Goal: Information Seeking & Learning: Learn about a topic

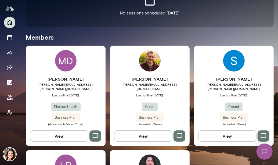
scroll to position [215, 0]
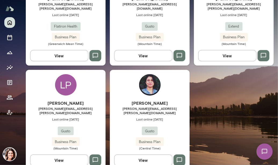
click at [139, 102] on h6 "[PERSON_NAME]" at bounding box center [150, 103] width 80 height 6
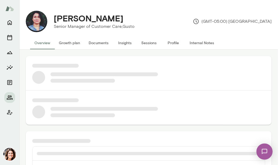
click at [131, 45] on button "Insights" at bounding box center [125, 42] width 24 height 13
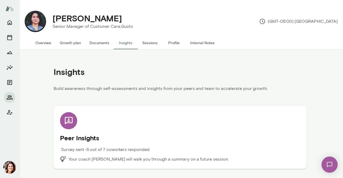
click at [160, 137] on h5 "Peer Insights" at bounding box center [180, 138] width 240 height 9
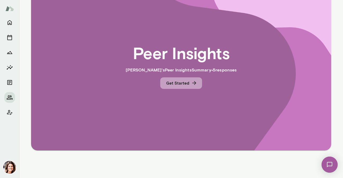
scroll to position [43, 0]
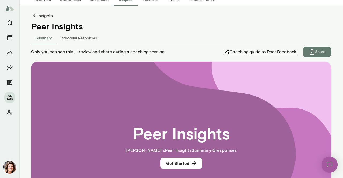
click at [35, 17] on icon at bounding box center [34, 16] width 6 height 6
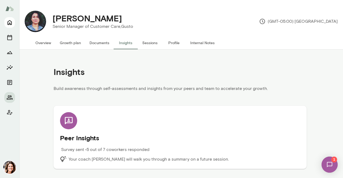
click at [11, 23] on icon "Home" at bounding box center [9, 22] width 6 height 6
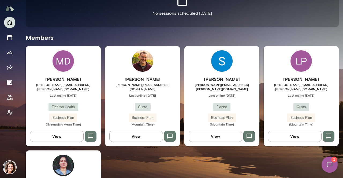
scroll to position [134, 0]
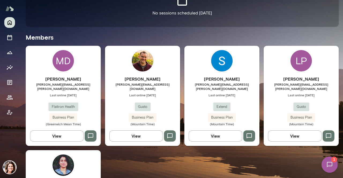
click at [85, 93] on span "Last online [DATE]" at bounding box center [63, 95] width 75 height 4
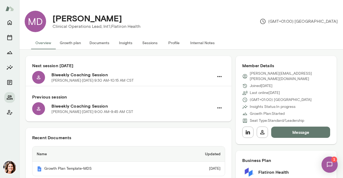
click at [126, 44] on button "Insights" at bounding box center [126, 42] width 24 height 13
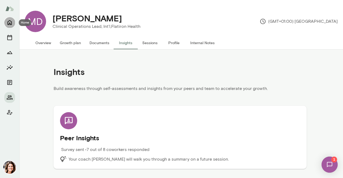
click at [6, 22] on button "Home" at bounding box center [9, 22] width 11 height 11
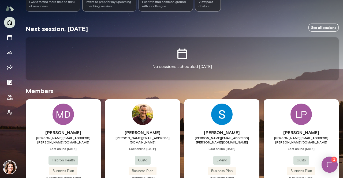
scroll to position [107, 0]
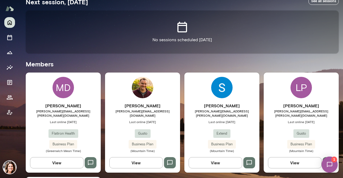
click at [161, 120] on span "Last online [DATE]" at bounding box center [142, 122] width 75 height 4
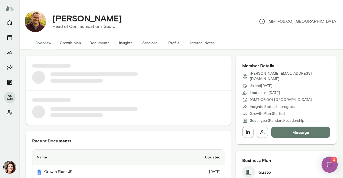
click at [121, 45] on button "Insights" at bounding box center [126, 42] width 24 height 13
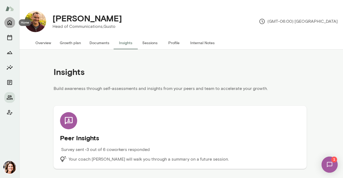
click at [14, 25] on button "Home" at bounding box center [9, 22] width 11 height 11
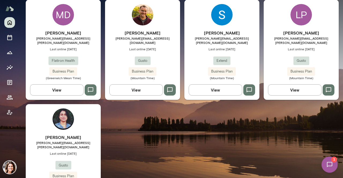
scroll to position [188, 0]
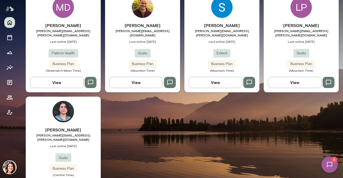
click at [278, 43] on div "Lynne Petre lynne.petre@gusto.com Last online August 22 Gusto Business Plan (Mo…" at bounding box center [301, 47] width 75 height 50
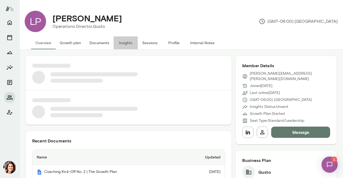
click at [122, 46] on button "Insights" at bounding box center [126, 42] width 24 height 13
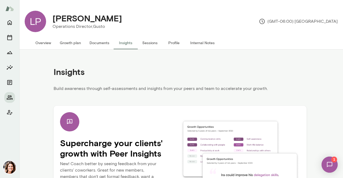
scroll to position [50, 0]
